Goal: Information Seeking & Learning: Find specific fact

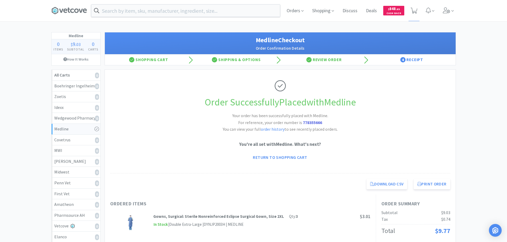
click at [156, 9] on input "text" at bounding box center [185, 11] width 189 height 12
paste input "128482"
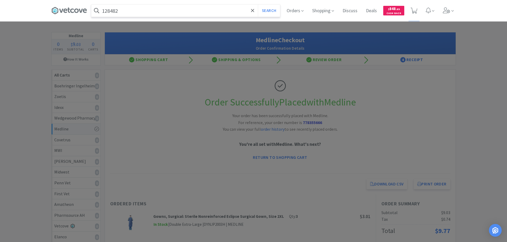
type input "128482"
click at [258, 5] on button "Search" at bounding box center [269, 11] width 22 height 12
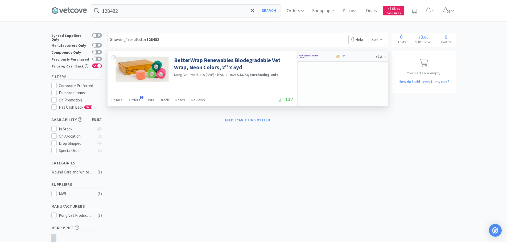
click at [358, 56] on div at bounding box center [355, 57] width 41 height 4
select select "1"
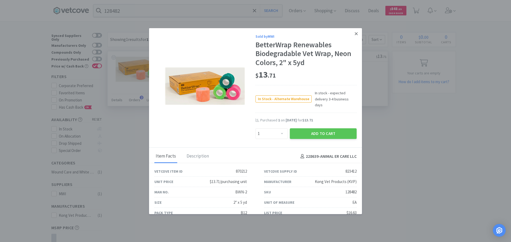
click at [355, 36] on icon at bounding box center [356, 33] width 3 height 5
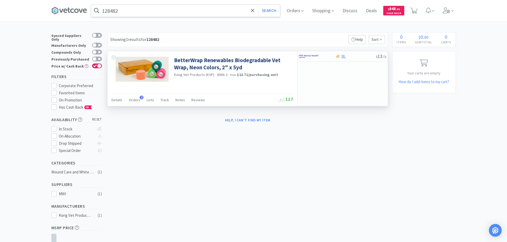
click at [154, 10] on input "128482" at bounding box center [185, 11] width 189 height 12
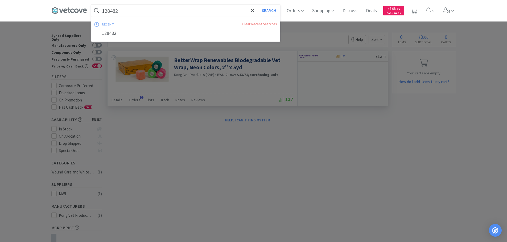
paste input "012849"
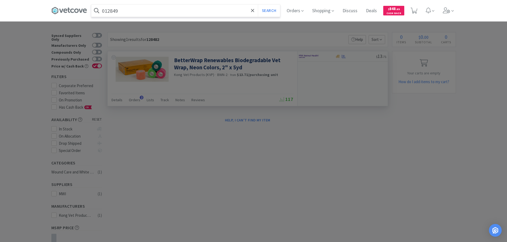
click at [258, 5] on button "Search" at bounding box center [269, 11] width 22 height 12
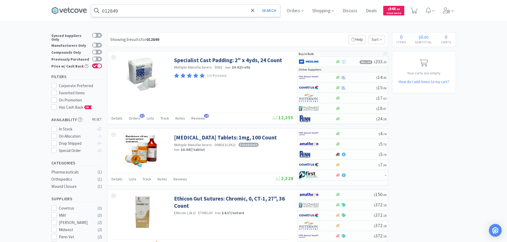
click at [145, 15] on input "012849" at bounding box center [185, 11] width 189 height 12
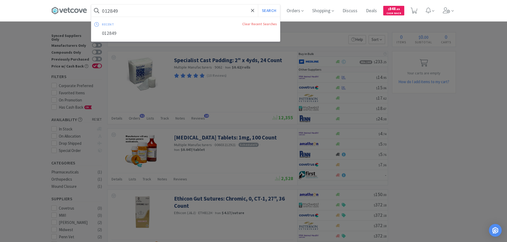
paste input "5152"
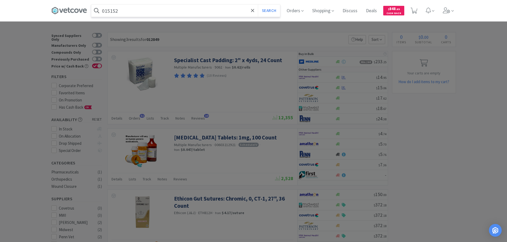
type input "015152"
click at [258, 5] on button "Search" at bounding box center [269, 11] width 22 height 12
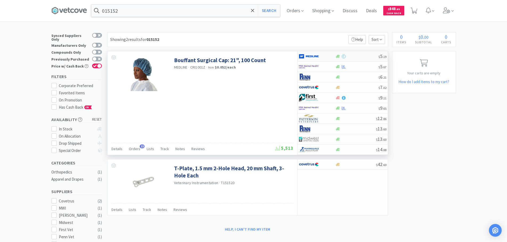
click at [361, 57] on div at bounding box center [356, 57] width 43 height 4
select select "1"
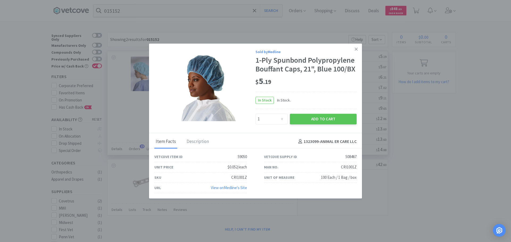
click at [346, 167] on div "CRI1001Z" at bounding box center [349, 167] width 16 height 6
copy div "CRI1001Z"
click at [354, 51] on link at bounding box center [355, 49] width 9 height 11
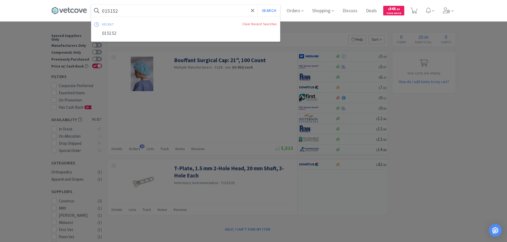
click at [149, 9] on input "015152" at bounding box center [185, 11] width 189 height 12
paste input "20434"
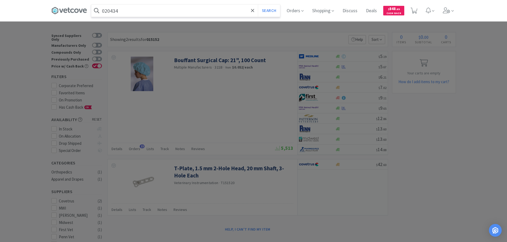
type input "020434"
click at [258, 5] on button "Search" at bounding box center [269, 11] width 22 height 12
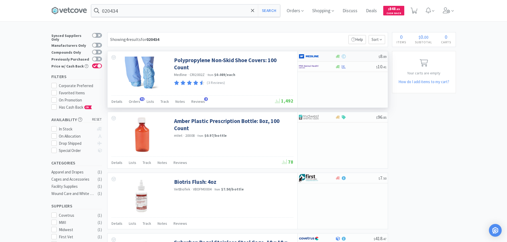
click at [367, 56] on div at bounding box center [356, 57] width 43 height 4
select select "1"
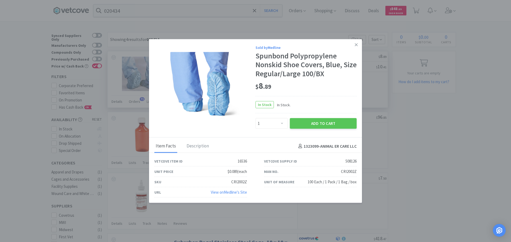
click at [346, 173] on div "CRI2002Z" at bounding box center [349, 172] width 16 height 6
copy div "CRI2002Z"
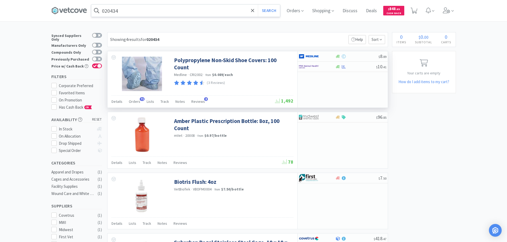
click at [159, 10] on input "020434" at bounding box center [185, 11] width 189 height 12
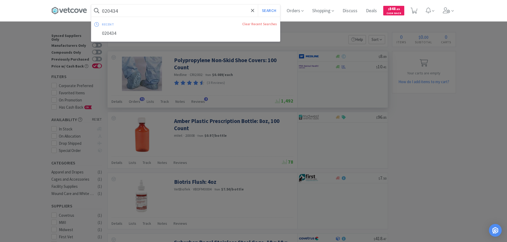
paste input "3916"
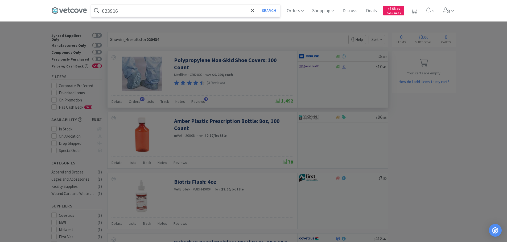
click at [258, 5] on button "Search" at bounding box center [269, 11] width 22 height 12
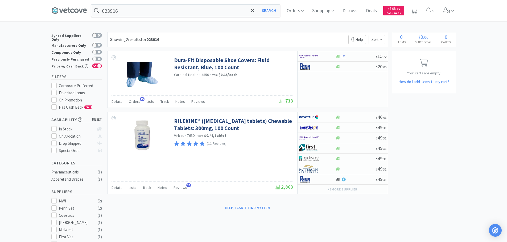
click at [196, 31] on div "023916 Search Orders Shopping Discuss Discuss Deals Deals $ 848 . 89 Cash Back …" at bounding box center [253, 177] width 507 height 354
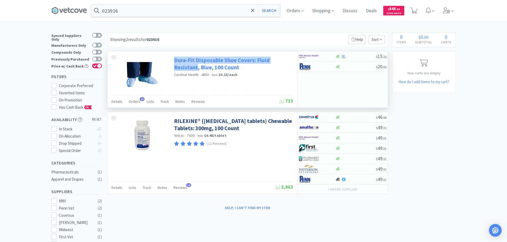
drag, startPoint x: 222, startPoint y: 54, endPoint x: 197, endPoint y: 67, distance: 27.7
click at [197, 67] on div "Dura-Fit Disposable Shoe Covers: Fluid Resistant, Blue, 100 Count Cardinal Heal…" at bounding box center [233, 67] width 118 height 26
copy link "Dura-Fit Disposable Shoe Covers: Fluid Resistant"
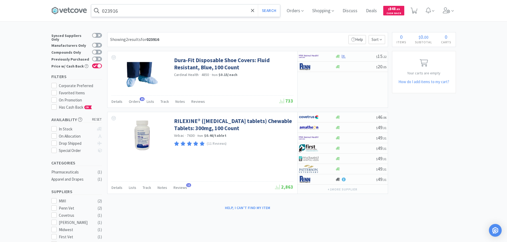
click at [186, 10] on input "023916" at bounding box center [185, 11] width 189 height 12
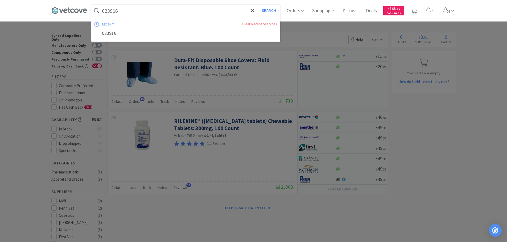
paste input "Dura-Fit Disposable Shoe Covers: Fluid Resistant"
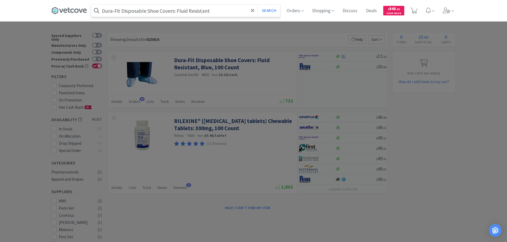
drag, startPoint x: 149, startPoint y: 11, endPoint x: 102, endPoint y: 10, distance: 47.4
click at [102, 10] on form "Dura-Fit Disposable Shoe Covers: Fluid Resistant Search" at bounding box center [185, 11] width 189 height 12
click at [258, 5] on button "Search" at bounding box center [269, 11] width 22 height 12
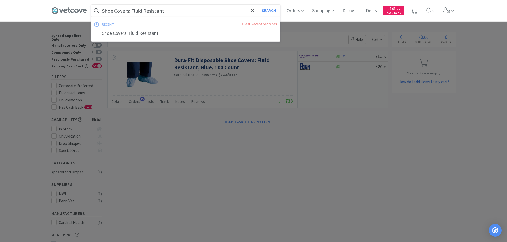
click at [166, 11] on input "Shoe Covers: Fluid Resistant" at bounding box center [185, 11] width 189 height 12
click at [160, 11] on input "Shoe Covers: Fluid Resistant" at bounding box center [185, 11] width 189 height 12
click at [258, 5] on button "Search" at bounding box center [269, 11] width 22 height 12
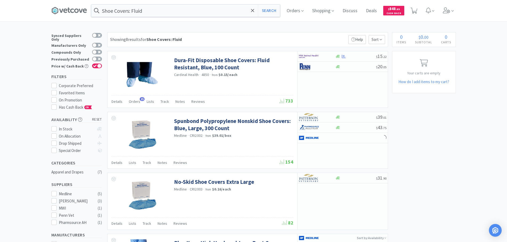
click at [204, 32] on div "Showing 8 results for Shoe Covers: Fluid Filters Help Sort" at bounding box center [247, 39] width 281 height 15
click at [151, 7] on input "Shoe Covers: Fluid" at bounding box center [185, 11] width 189 height 12
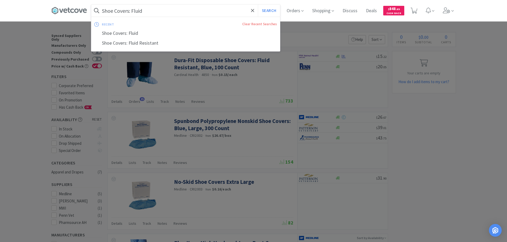
paste input "602020"
click at [258, 5] on button "Search" at bounding box center [269, 11] width 22 height 12
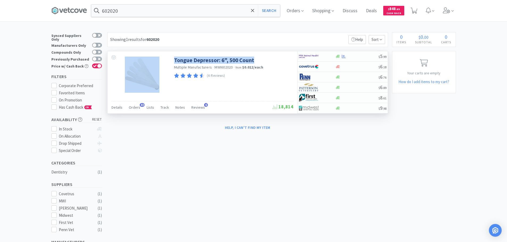
drag, startPoint x: 175, startPoint y: 57, endPoint x: 261, endPoint y: 58, distance: 86.2
click at [261, 58] on div "Tongue Depressor: 6", 500 Count Multiple Manufacturers · MWI602020 · from $0.01…" at bounding box center [202, 73] width 190 height 44
copy div "Tongue Depressor: 6", 500 Count"
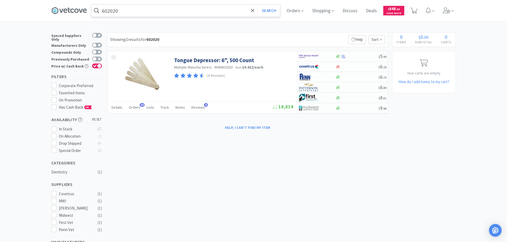
click at [181, 9] on input "602020" at bounding box center [185, 11] width 189 height 12
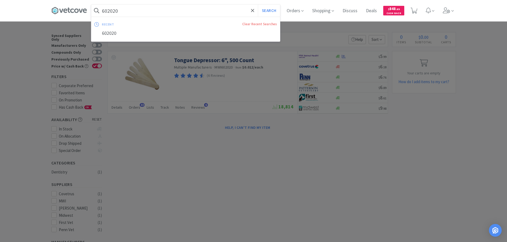
paste input "Tongue Depressor: 6", 500 Count"
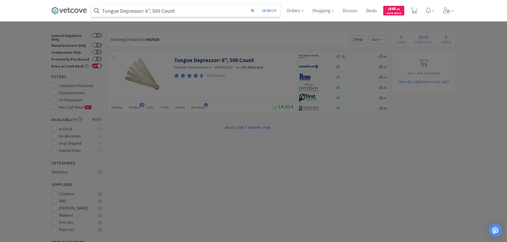
click at [146, 11] on input "Tongue Depressor: 6", 500 Count" at bounding box center [185, 11] width 189 height 12
drag, startPoint x: 152, startPoint y: 12, endPoint x: 147, endPoint y: 11, distance: 5.3
click at [147, 11] on input "Tongue Depressor 6", 500 Count" at bounding box center [185, 11] width 189 height 12
click at [177, 13] on input "Tongue Depressor 6", 500 Count" at bounding box center [185, 11] width 189 height 12
drag, startPoint x: 185, startPoint y: 10, endPoint x: 146, endPoint y: 12, distance: 39.2
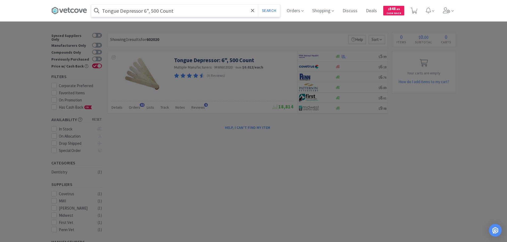
click at [146, 12] on input "Tongue Depressor 6", 500 Count" at bounding box center [185, 11] width 189 height 12
click at [258, 5] on button "Search" at bounding box center [269, 11] width 22 height 12
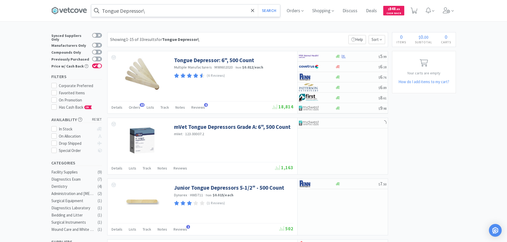
click at [156, 12] on input "Tongue Depressor\" at bounding box center [185, 11] width 189 height 12
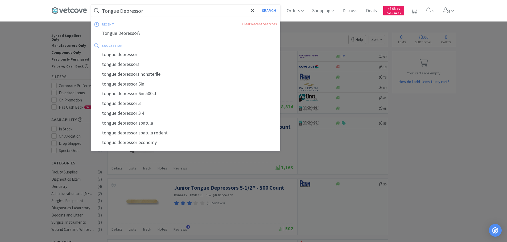
click at [258, 5] on button "Search" at bounding box center [269, 11] width 22 height 12
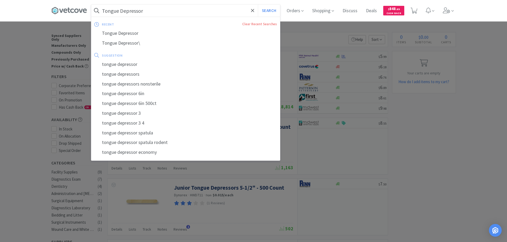
click at [152, 9] on input "Tongue Depressor" at bounding box center [185, 11] width 189 height 12
paste input "039212"
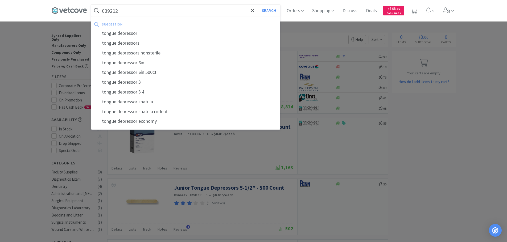
click at [258, 5] on button "Search" at bounding box center [269, 11] width 22 height 12
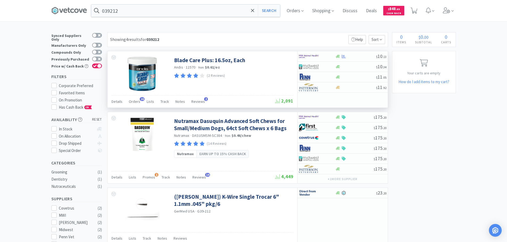
click at [189, 68] on span "12570" at bounding box center [191, 67] width 10 height 5
copy span "12570"
click at [169, 11] on input "039212" at bounding box center [185, 11] width 189 height 12
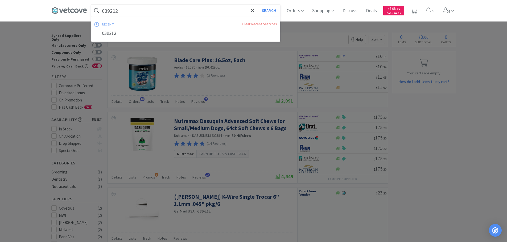
paste input "12570"
click at [258, 5] on button "Search" at bounding box center [269, 11] width 22 height 12
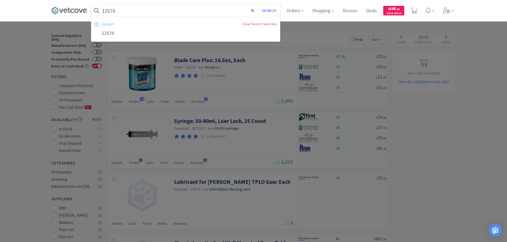
click at [151, 11] on input "12570" at bounding box center [185, 11] width 189 height 12
paste input "600526"
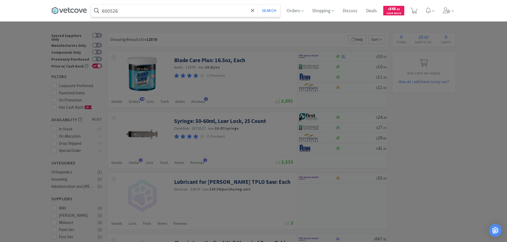
type input "600526"
click at [258, 5] on button "Search" at bounding box center [269, 11] width 22 height 12
